Goal: Task Accomplishment & Management: Use online tool/utility

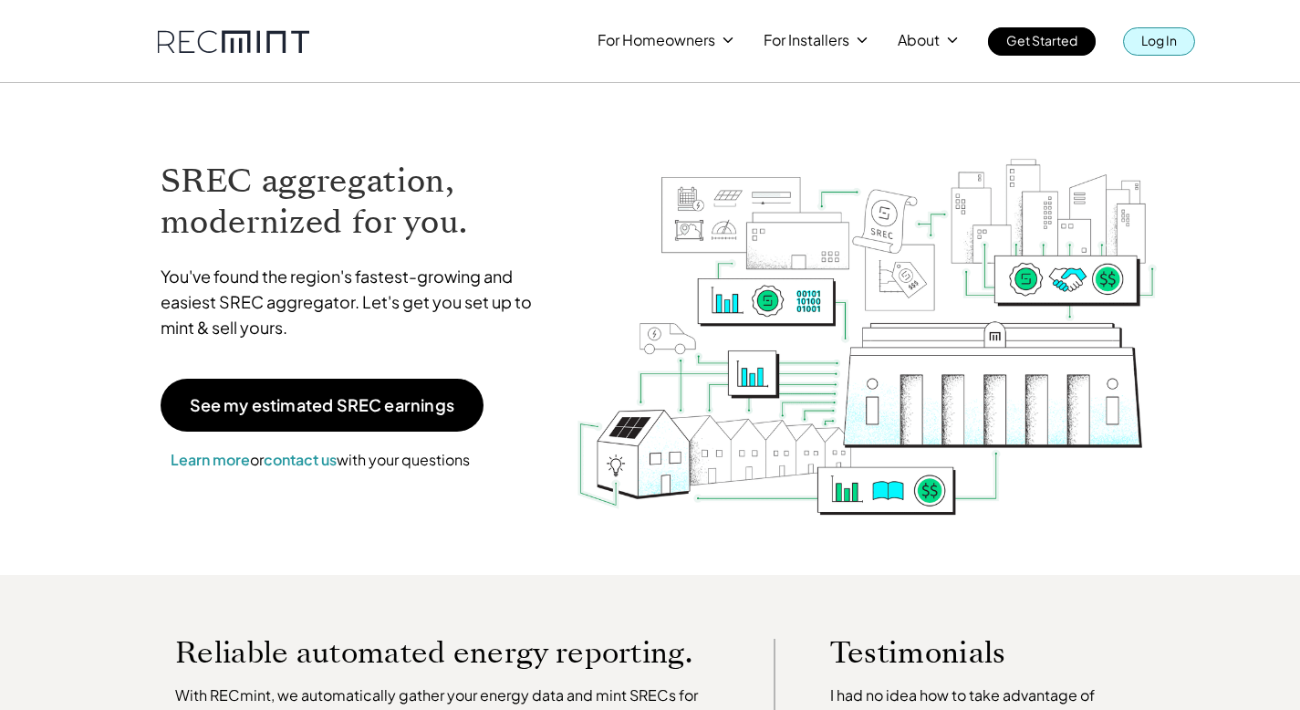
click at [1188, 42] on link "Log In" at bounding box center [1159, 41] width 72 height 28
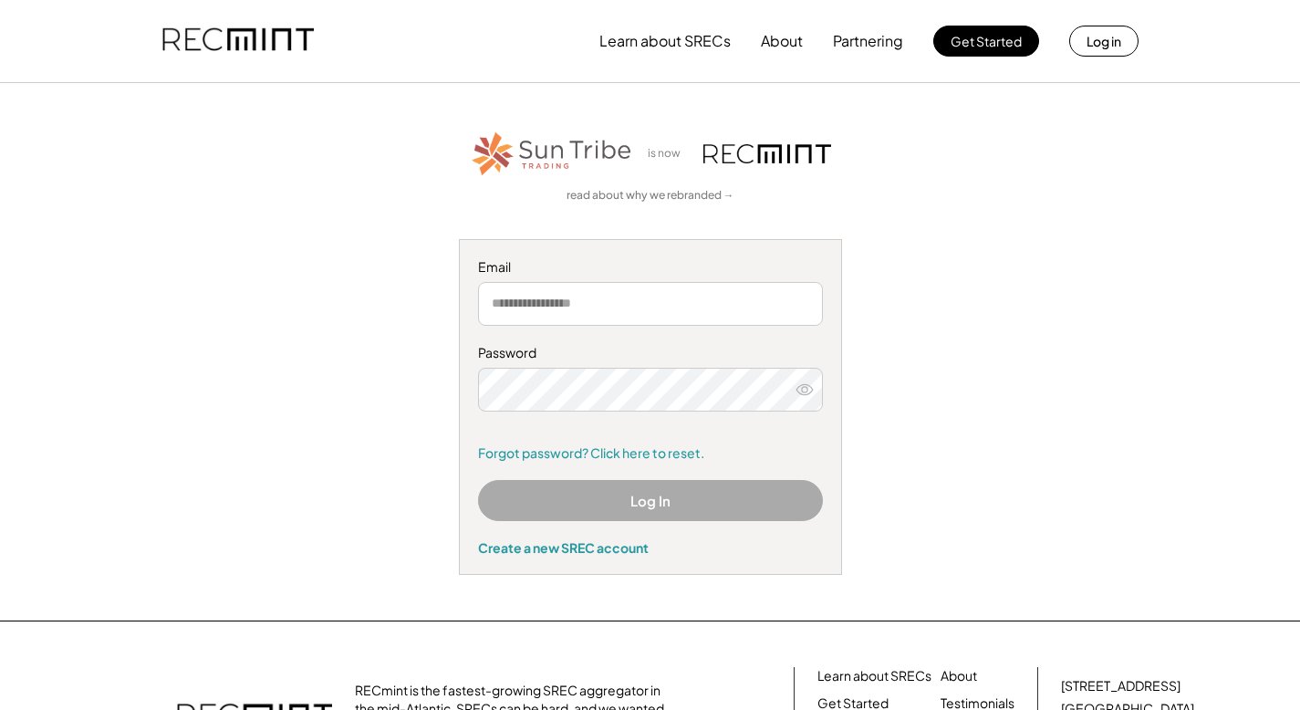
type input "**********"
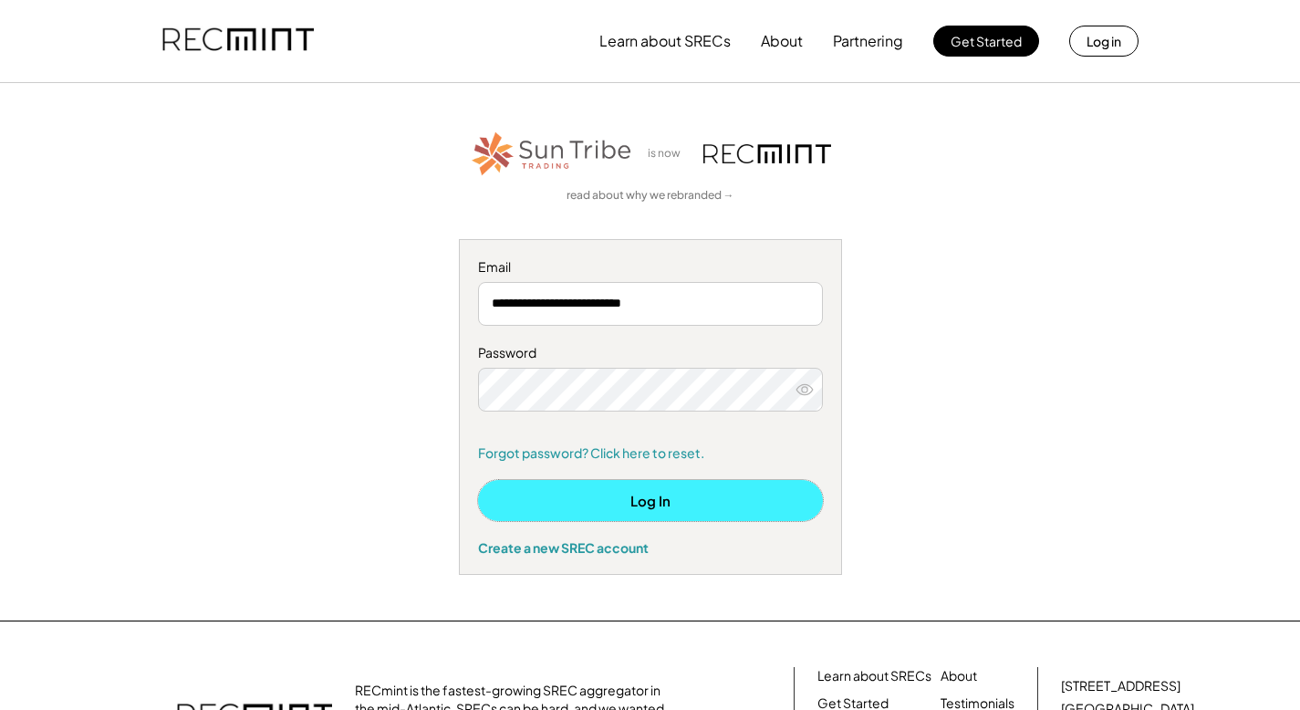
click at [538, 497] on button "Log In" at bounding box center [650, 500] width 345 height 41
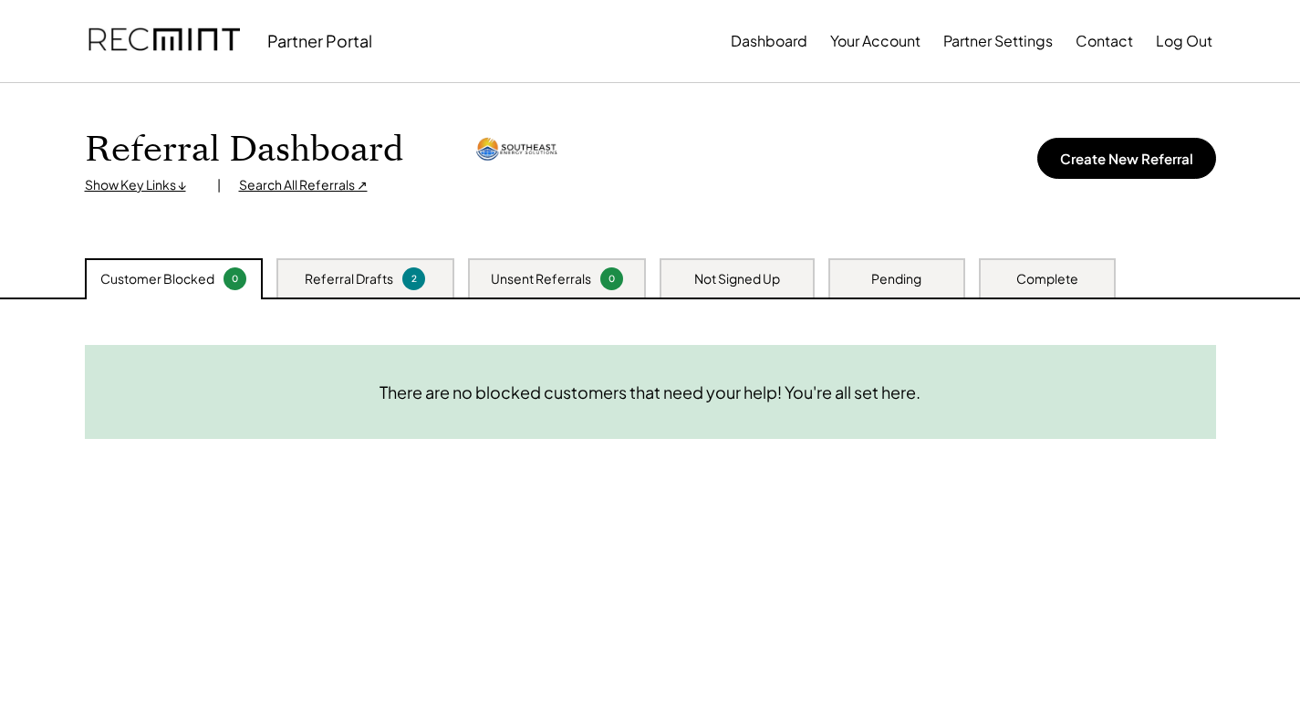
click at [317, 295] on div "Referral Drafts 2" at bounding box center [365, 277] width 178 height 39
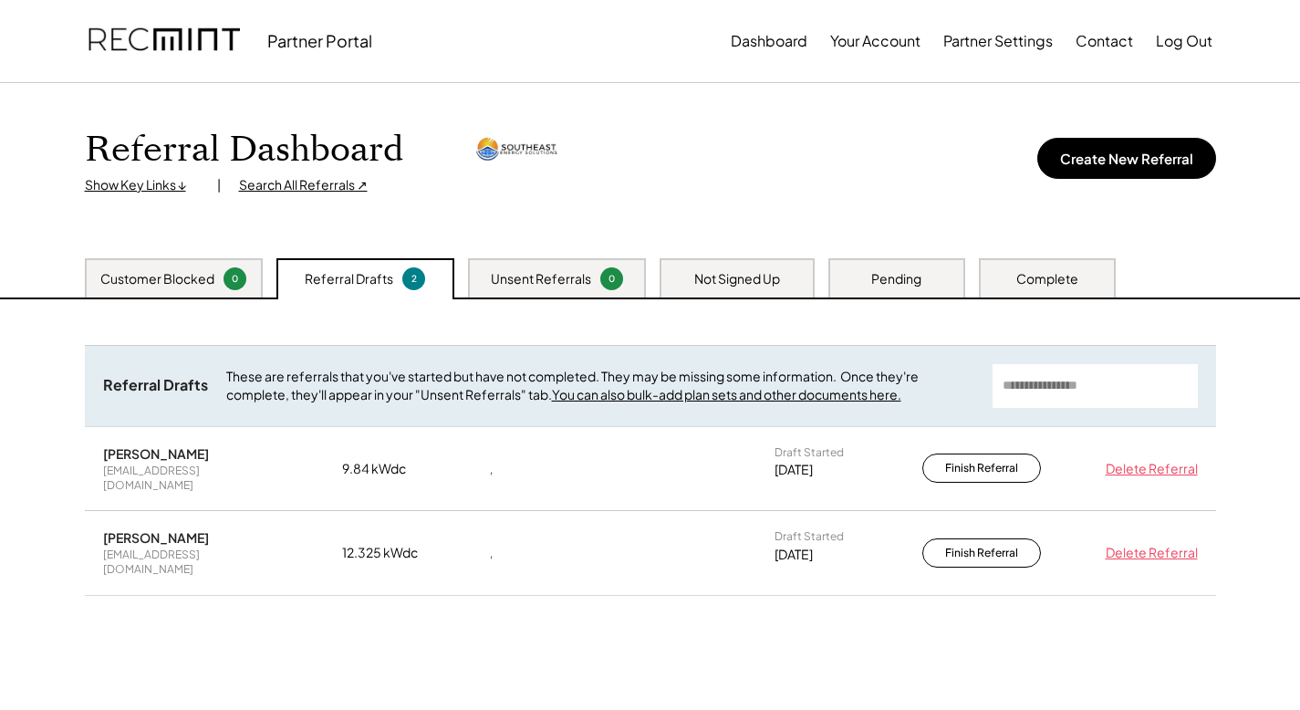
click at [779, 304] on div "Need System Details These customers need your help with completing the system d…" at bounding box center [651, 527] width 1168 height 456
click at [781, 280] on div "Not Signed Up" at bounding box center [736, 277] width 155 height 39
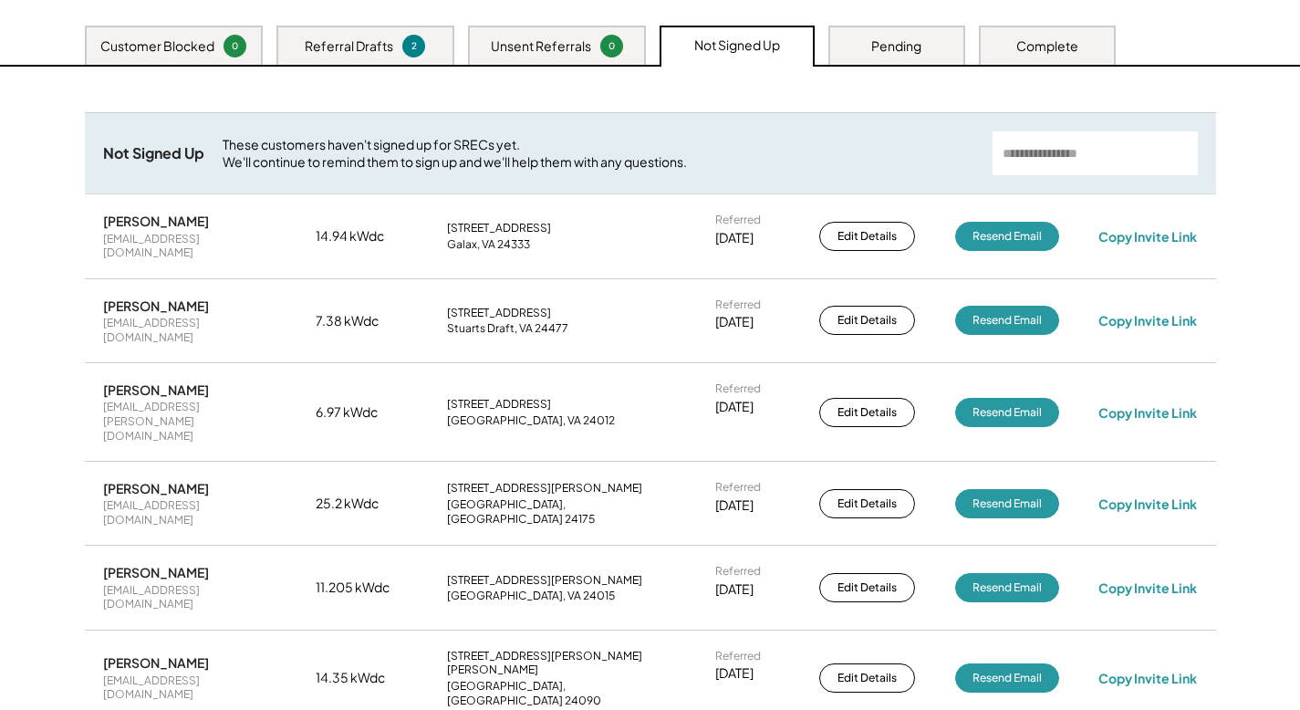
scroll to position [193, 0]
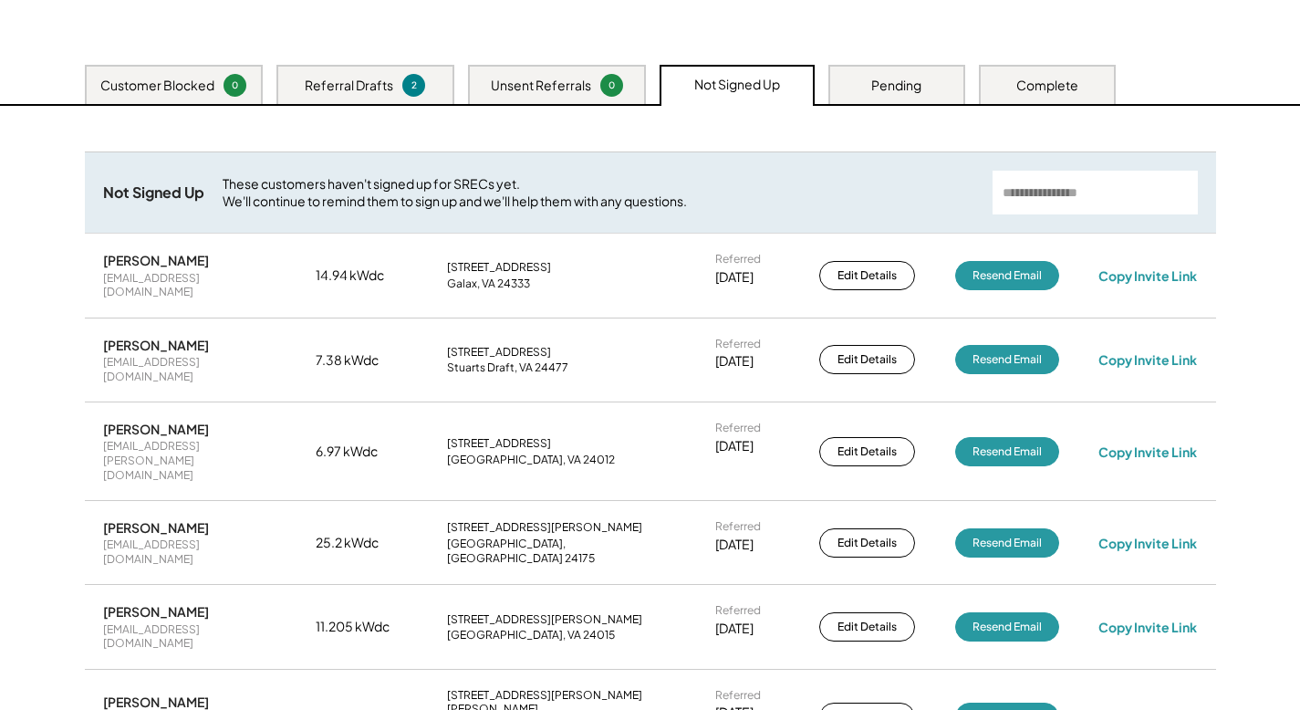
click at [904, 96] on div "Pending" at bounding box center [896, 84] width 137 height 39
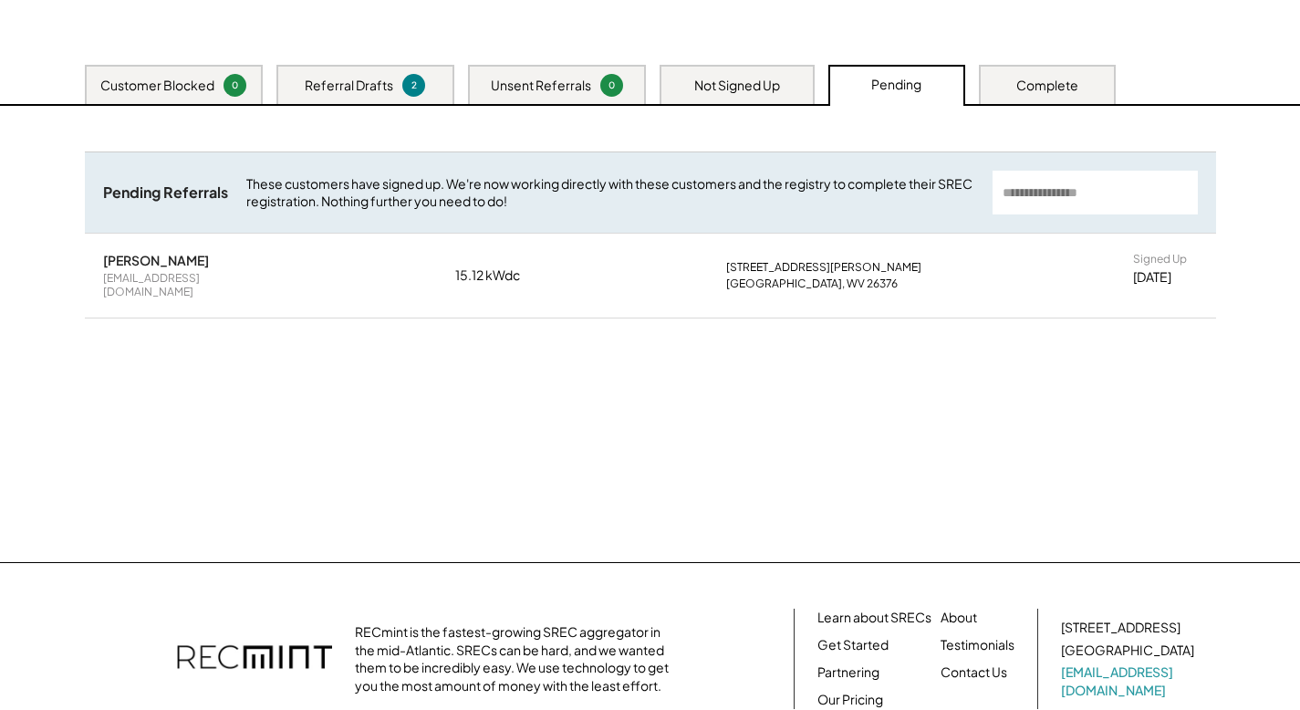
click at [1036, 81] on div "Complete" at bounding box center [1047, 86] width 62 height 18
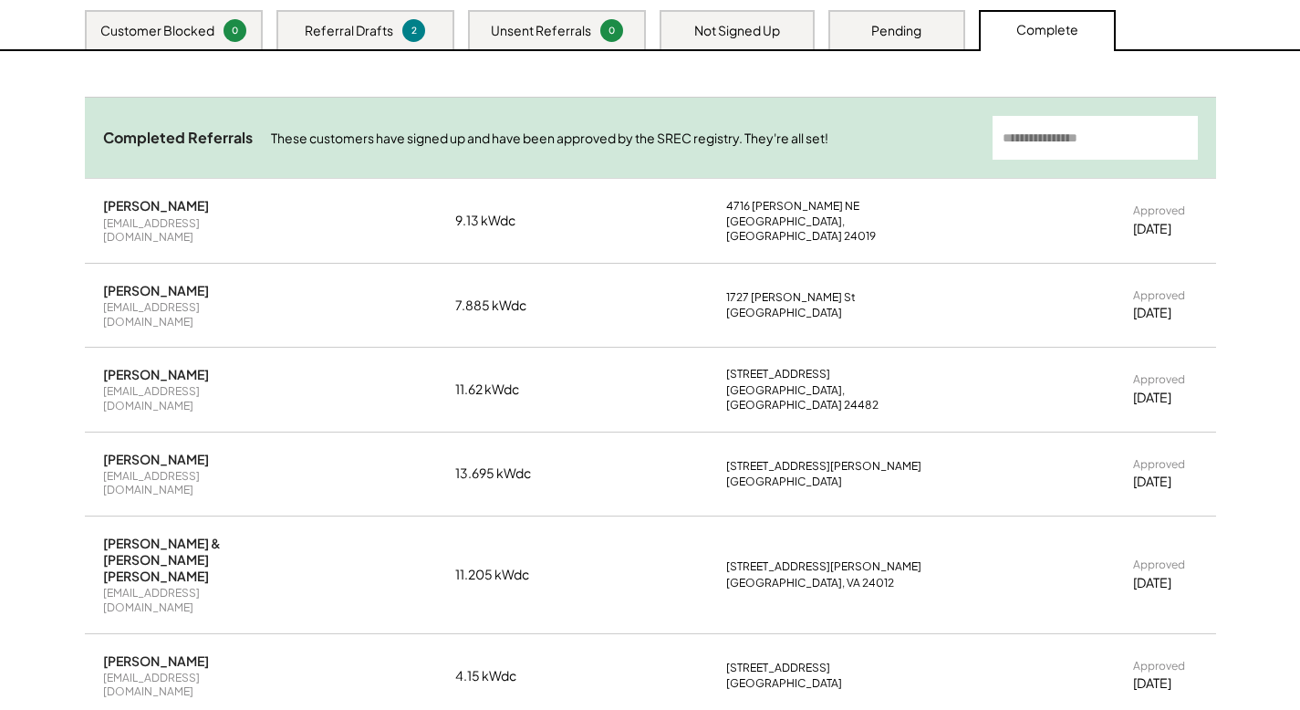
scroll to position [0, 0]
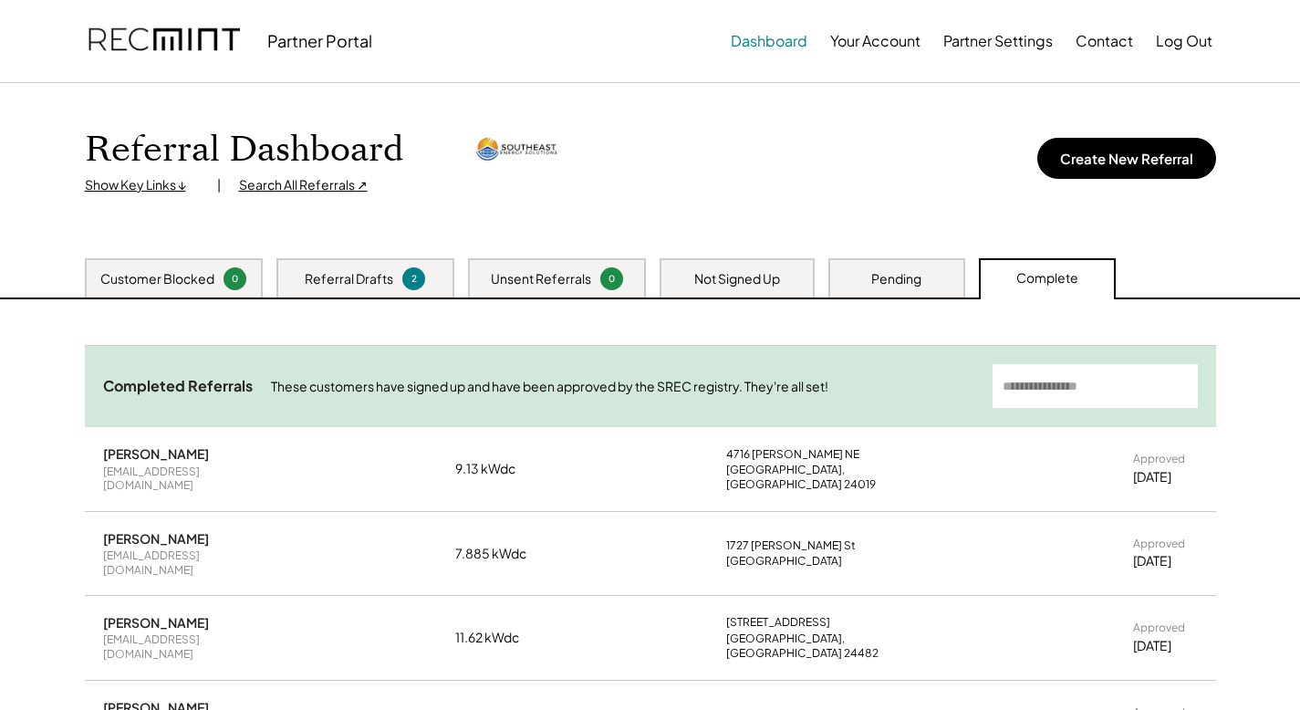
click at [784, 45] on button "Dashboard" at bounding box center [769, 41] width 77 height 36
click at [1023, 389] on input "input" at bounding box center [1094, 386] width 205 height 44
type input "****"
